Goal: Task Accomplishment & Management: Use online tool/utility

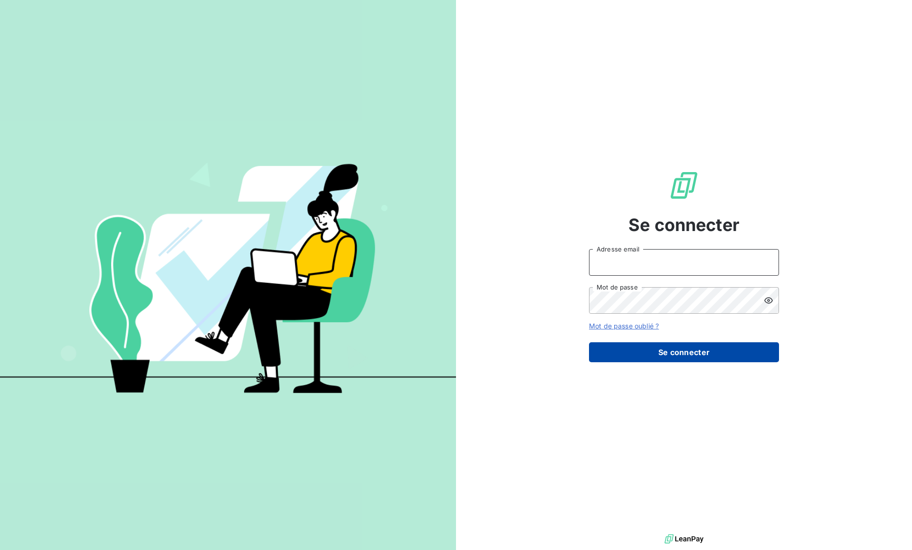
type input "[PERSON_NAME][EMAIL_ADDRESS][DOMAIN_NAME]"
click at [688, 348] on button "Se connecter" at bounding box center [684, 352] width 190 height 20
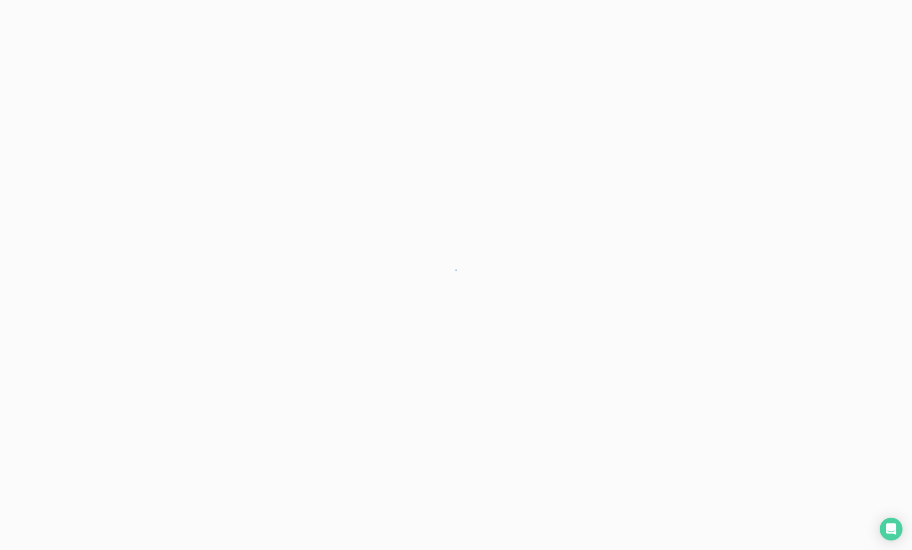
click at [688, 351] on div at bounding box center [456, 275] width 912 height 550
click at [688, 355] on div at bounding box center [456, 275] width 912 height 550
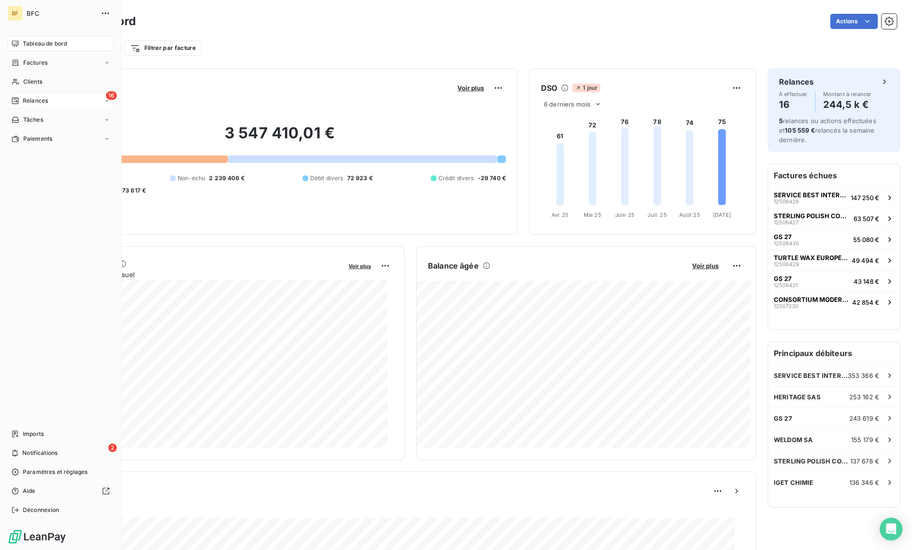
drag, startPoint x: 25, startPoint y: 100, endPoint x: 25, endPoint y: 106, distance: 5.7
click at [25, 102] on span "Relances" at bounding box center [35, 100] width 25 height 9
click at [27, 99] on span "Relances" at bounding box center [35, 100] width 25 height 9
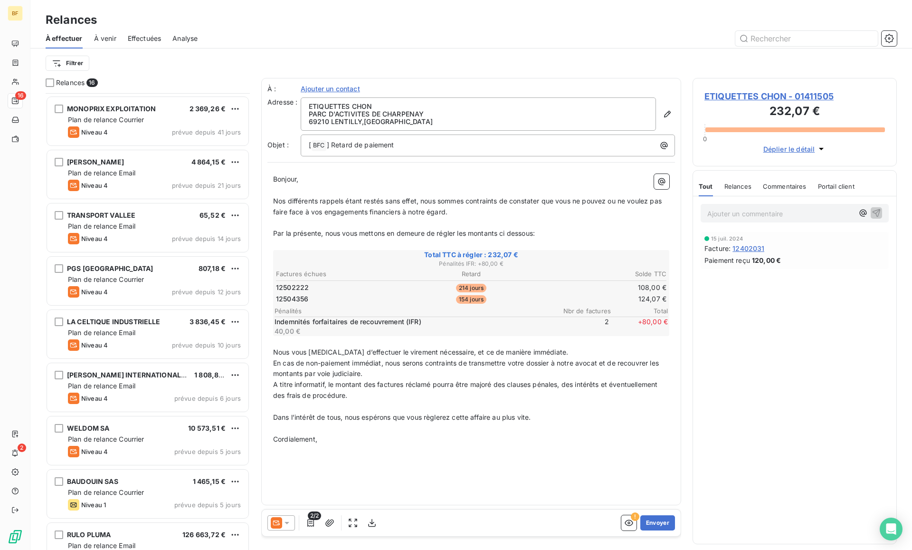
scroll to position [395, 0]
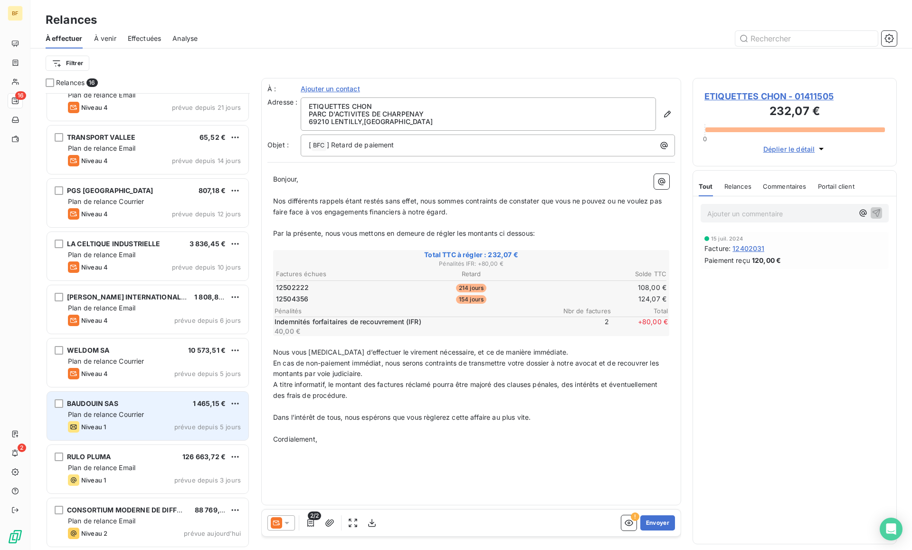
click at [175, 409] on div "BAUDOUIN SAS 1 465,15 € Plan de relance Courrier Niveau 1 prévue depuis 5 jours" at bounding box center [148, 416] width 202 height 48
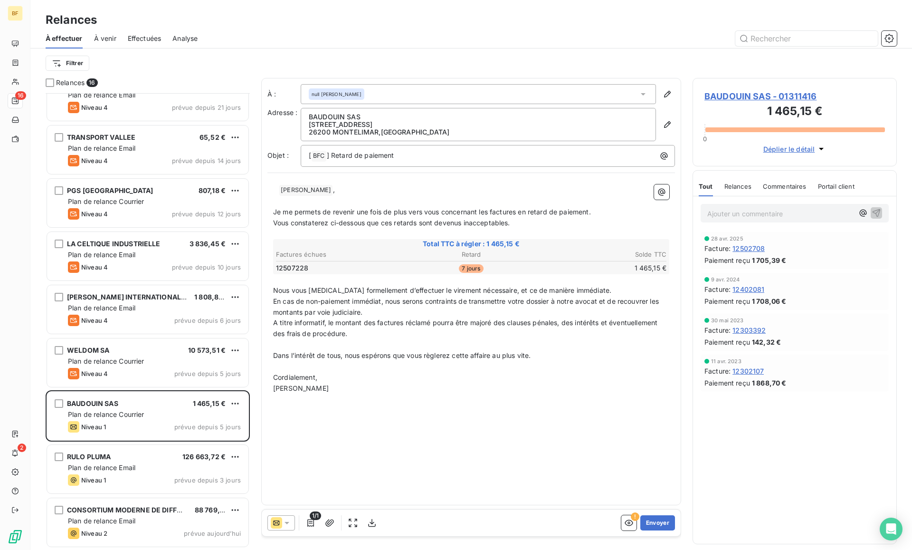
click at [235, 405] on html "BF 16 2 Relances À effectuer À venir Effectuées Analyse Filtrer Relances 16 MON…" at bounding box center [456, 275] width 912 height 550
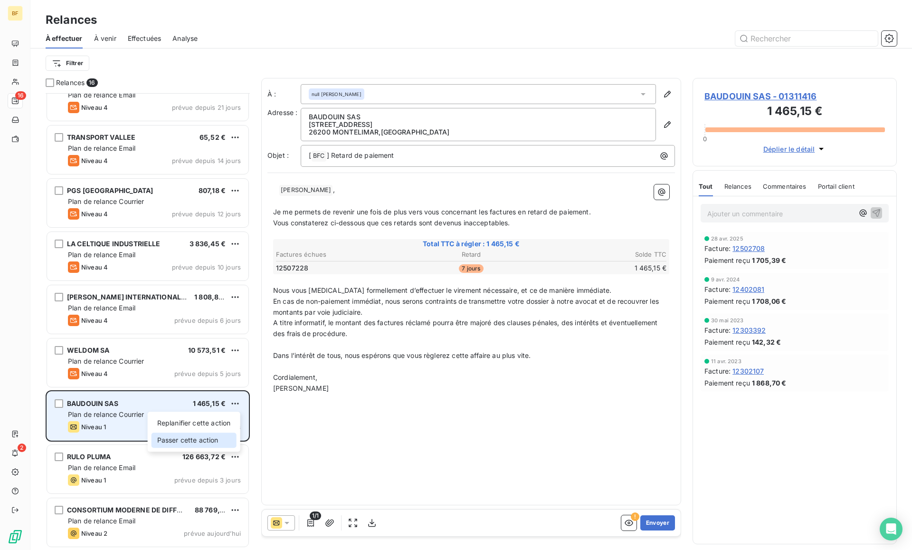
click at [208, 442] on div "Passer cette action" at bounding box center [194, 439] width 85 height 15
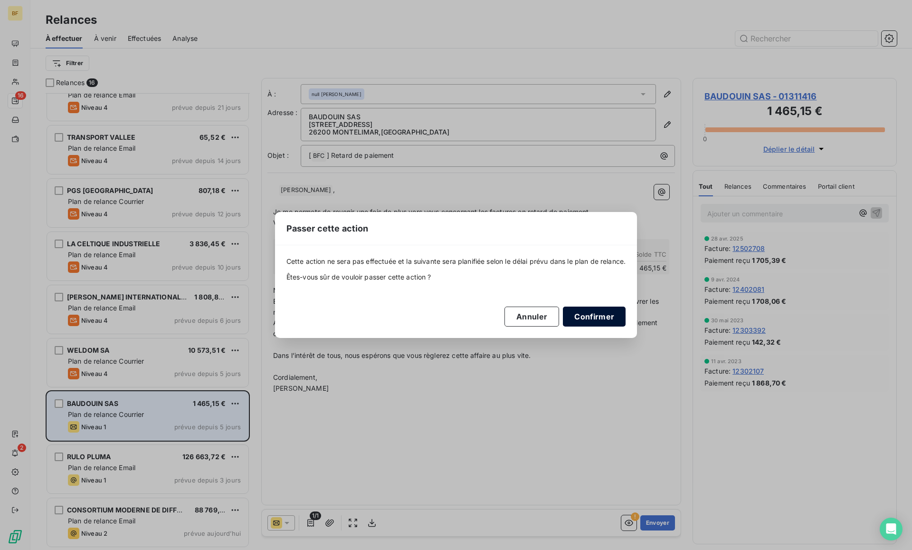
click at [599, 316] on button "Confirmer" at bounding box center [594, 317] width 63 height 20
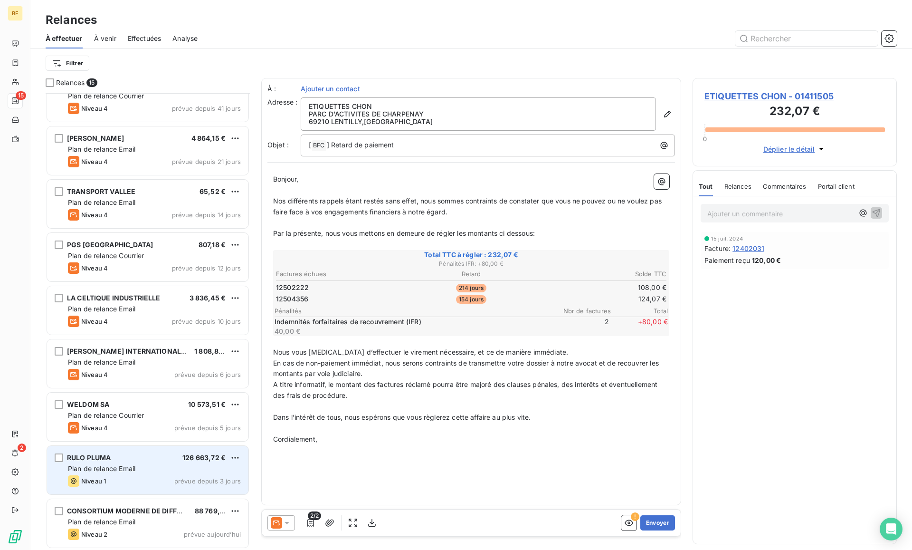
scroll to position [342, 0]
click at [232, 455] on html "BF 15 2 Relances À effectuer À venir Effectuées Analyse Filtrer Relances 15 BHS…" at bounding box center [456, 275] width 912 height 550
click at [221, 489] on div "Passer cette action" at bounding box center [194, 493] width 85 height 15
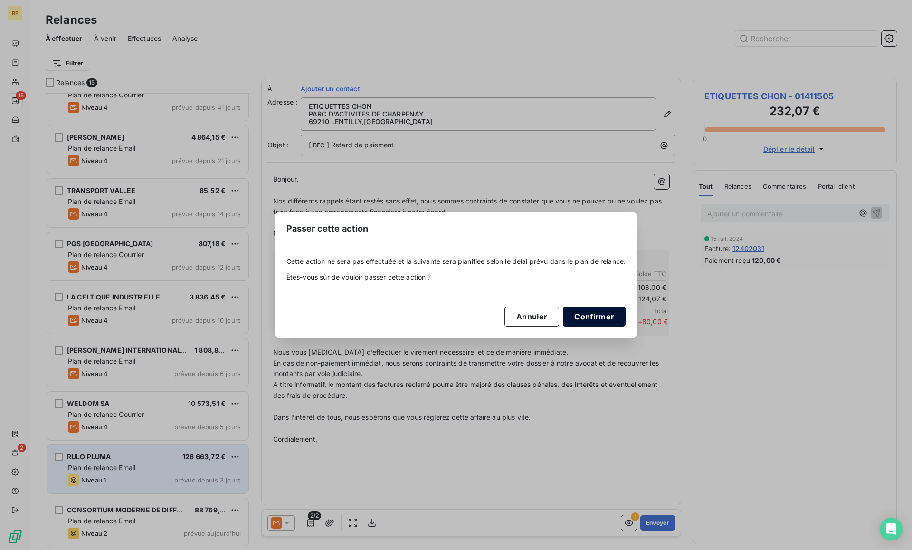
click at [582, 314] on button "Confirmer" at bounding box center [594, 317] width 63 height 20
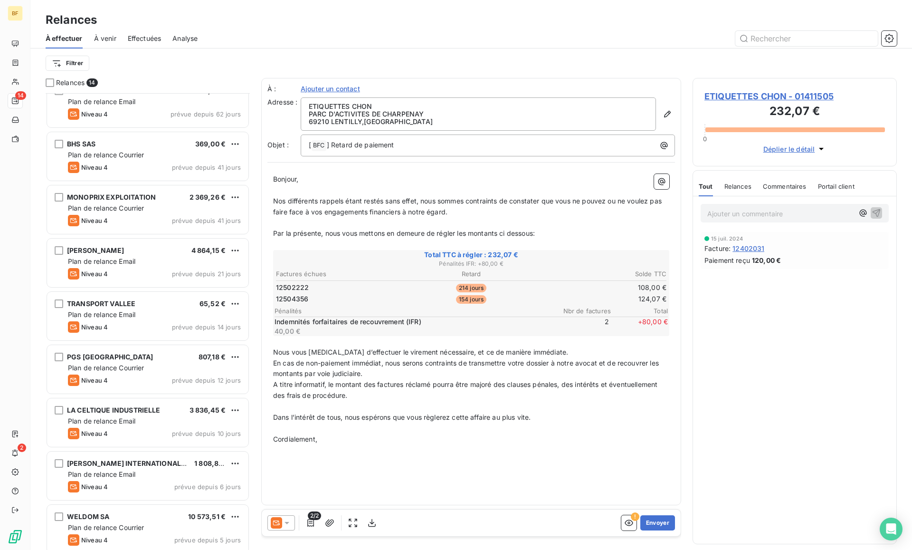
scroll to position [289, 0]
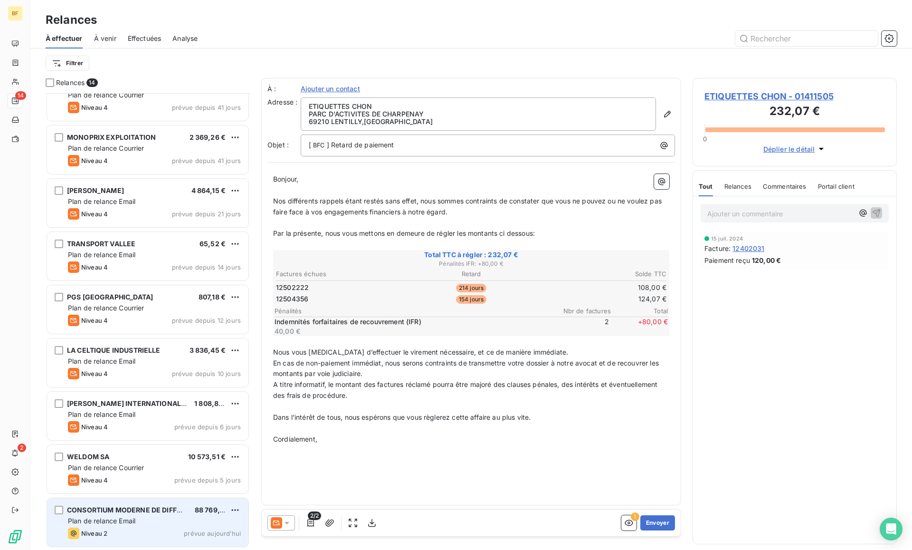
click at [165, 506] on span "CONSORTIUM MODERNE DE DIFFUSION CMD" at bounding box center [141, 510] width 149 height 8
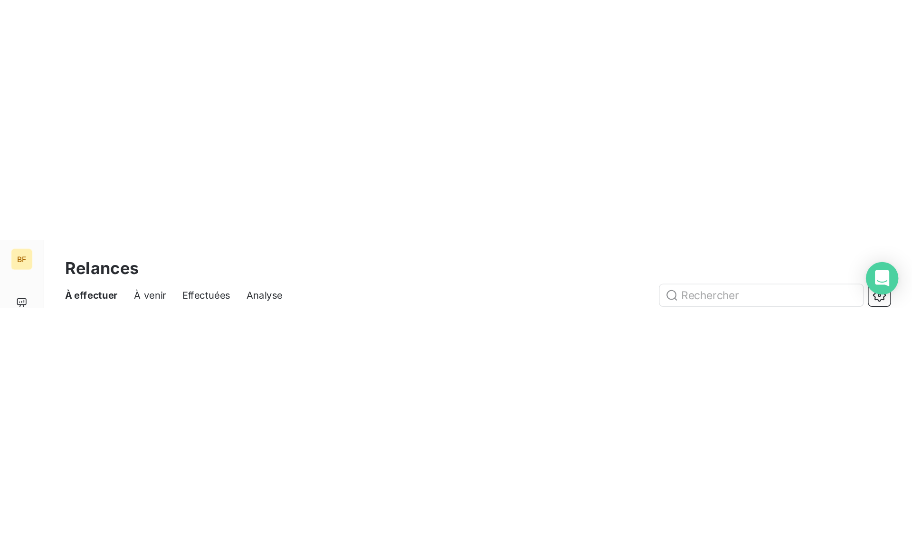
scroll to position [446, 194]
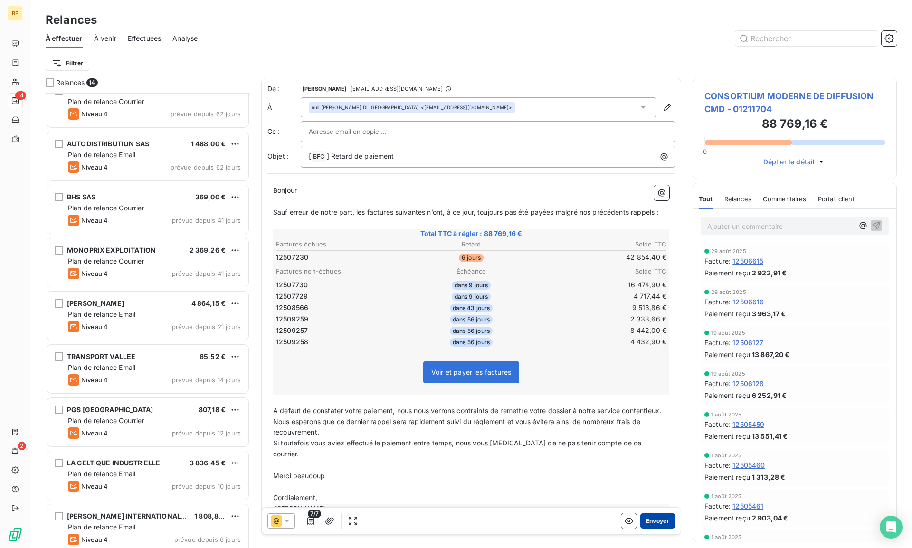
click at [641, 518] on button "Envoyer" at bounding box center [658, 521] width 35 height 15
